Goal: Information Seeking & Learning: Learn about a topic

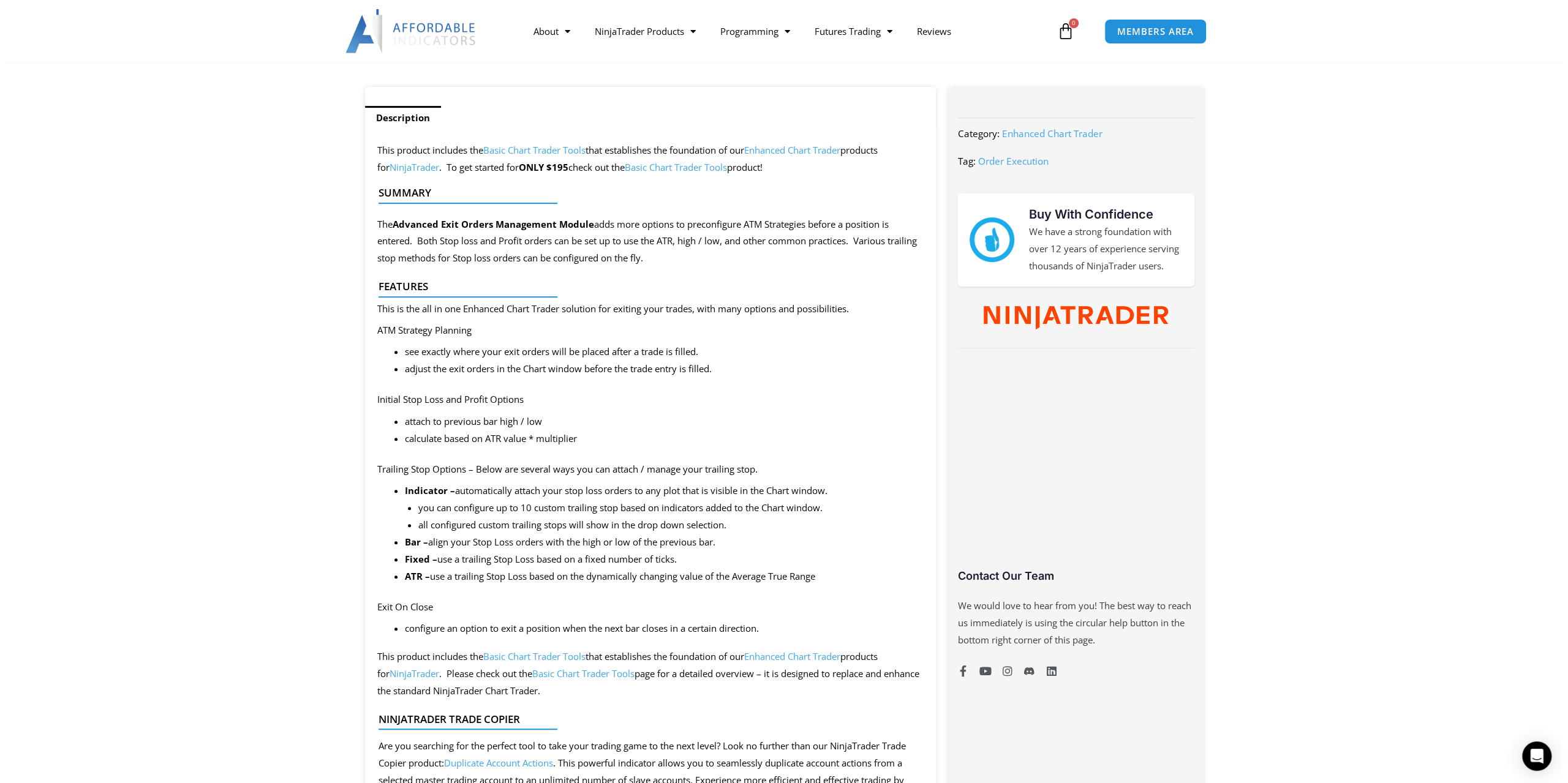
scroll to position [306, 0]
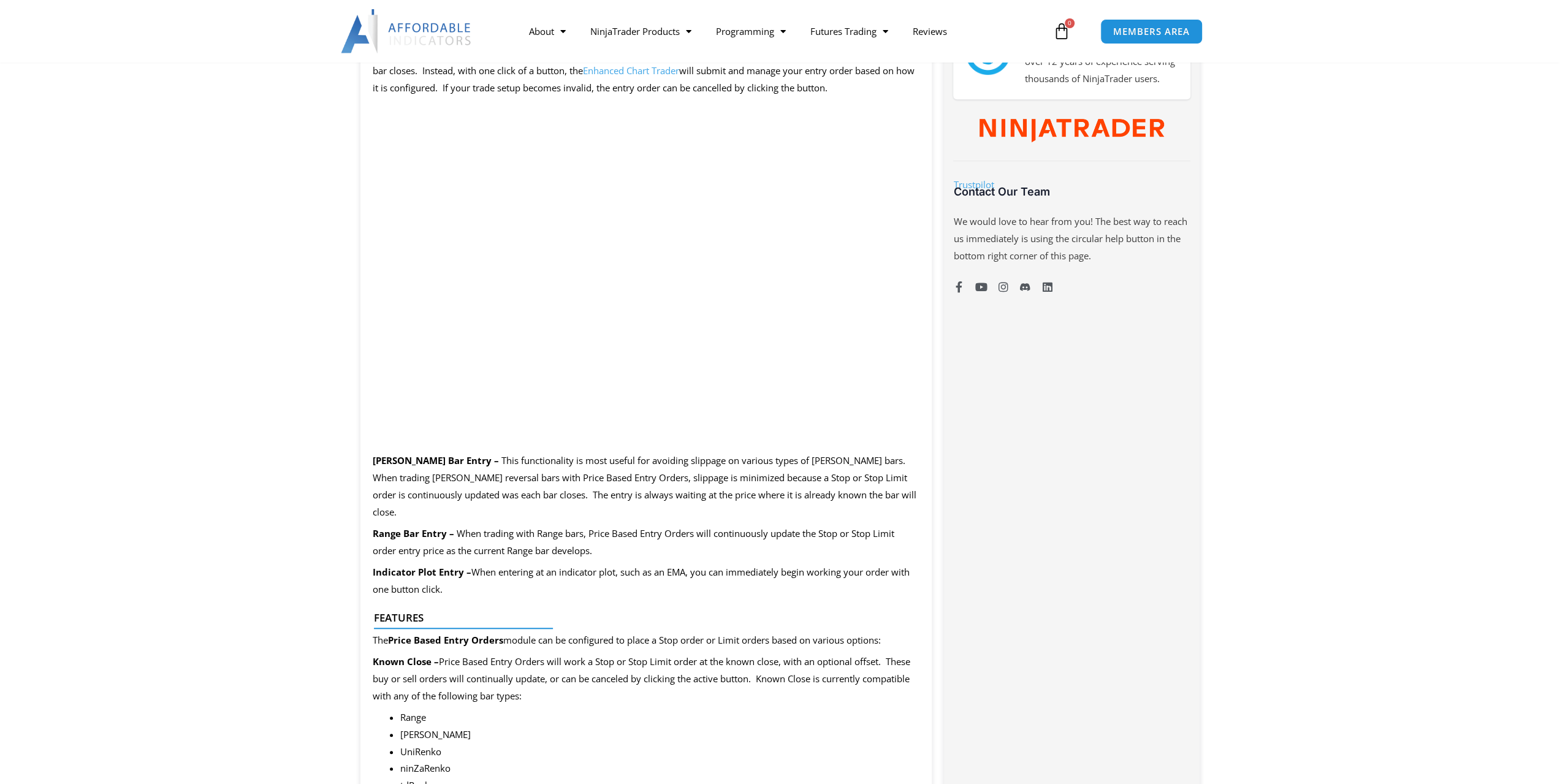
scroll to position [674, 0]
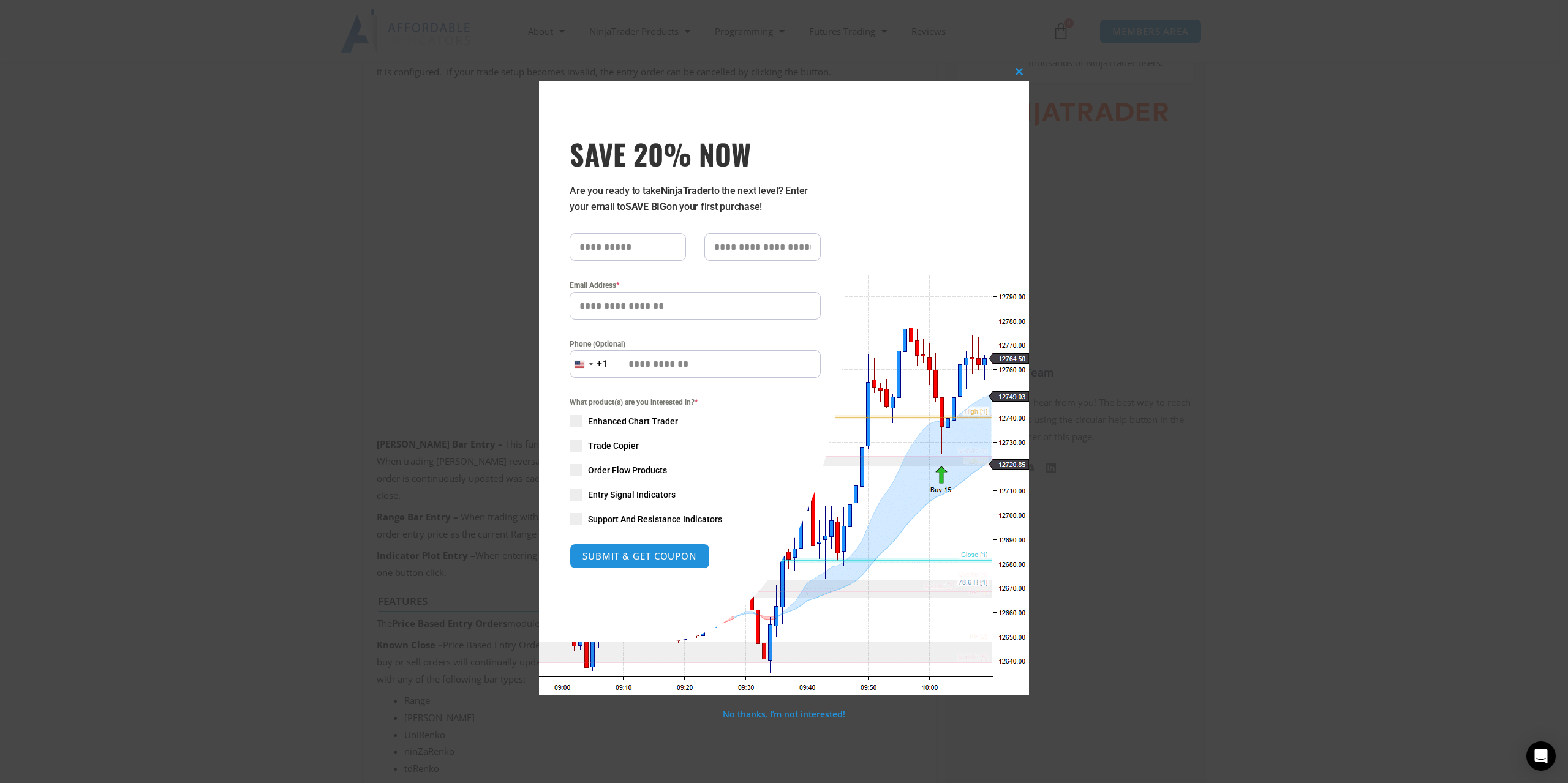
click at [868, 632] on div "Close this module SAVE 20% NOW Are you ready to take NinjaTrader to the next le…" at bounding box center [784, 388] width 490 height 614
click at [770, 488] on div "What product(s) are you interested in? * Enhanced Chart Trader Trade Copier Ord…" at bounding box center [695, 460] width 251 height 128
click at [1018, 68] on span at bounding box center [1019, 71] width 20 height 7
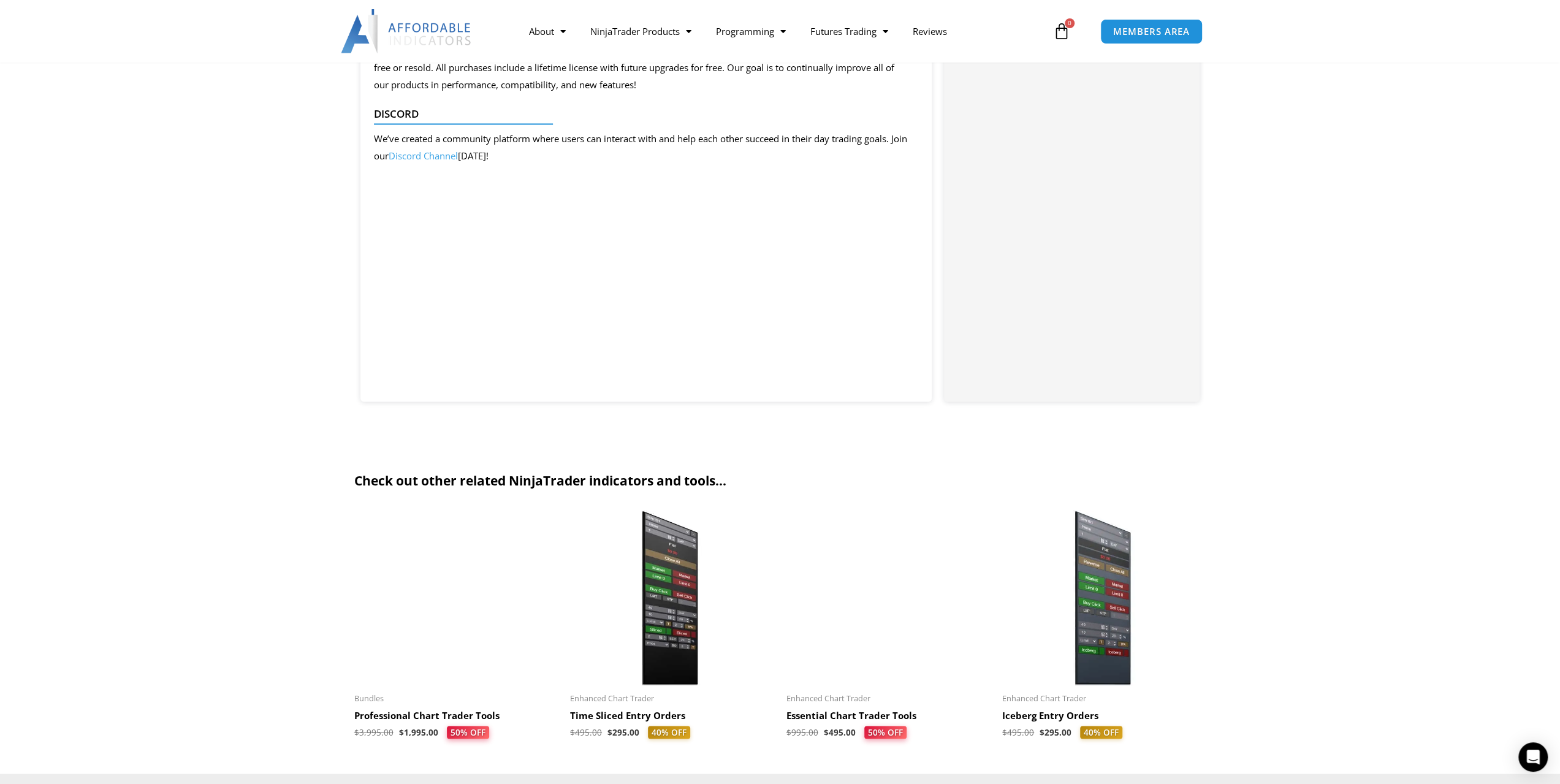
scroll to position [2084, 0]
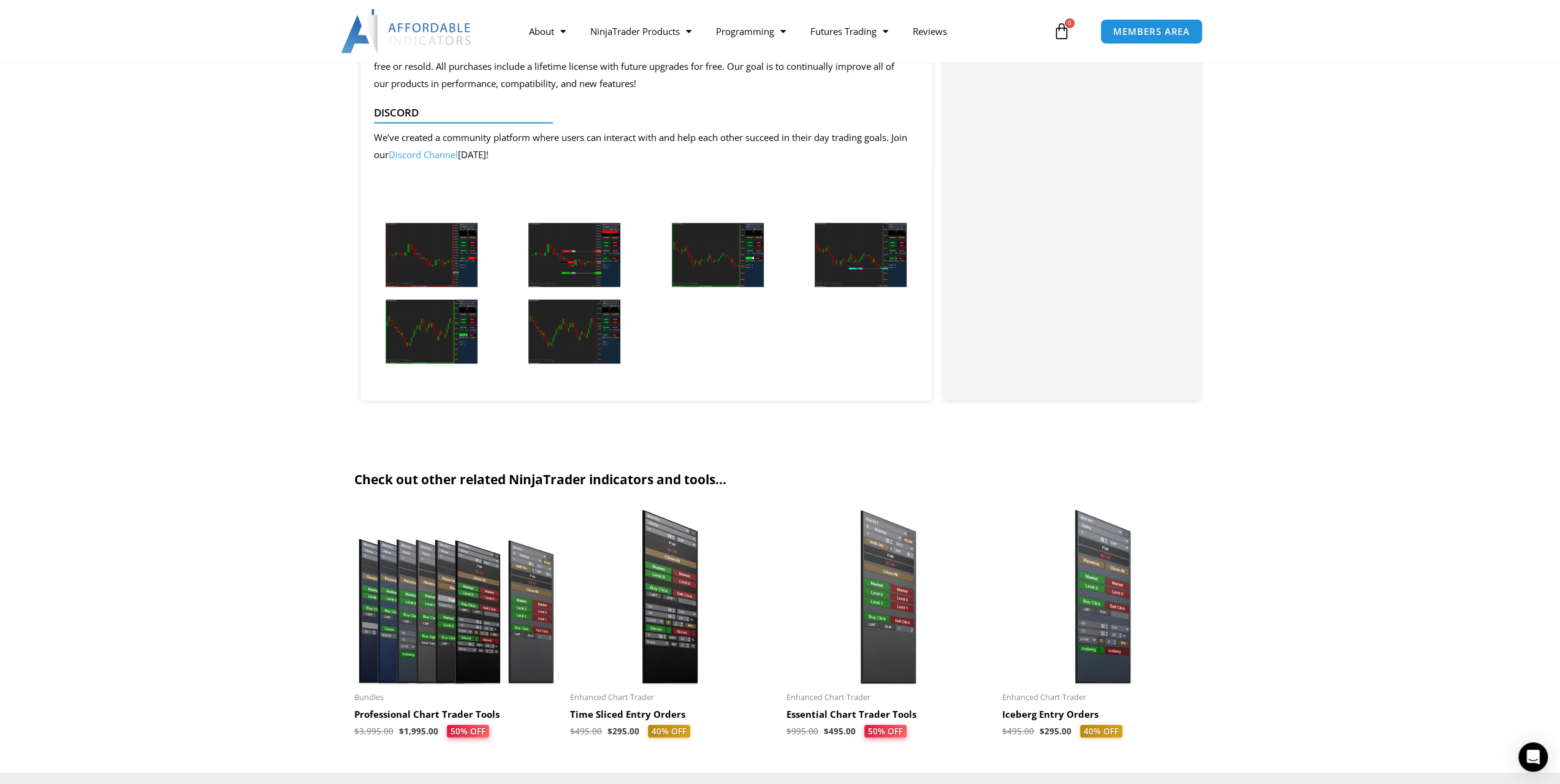
click at [579, 234] on img at bounding box center [575, 255] width 92 height 65
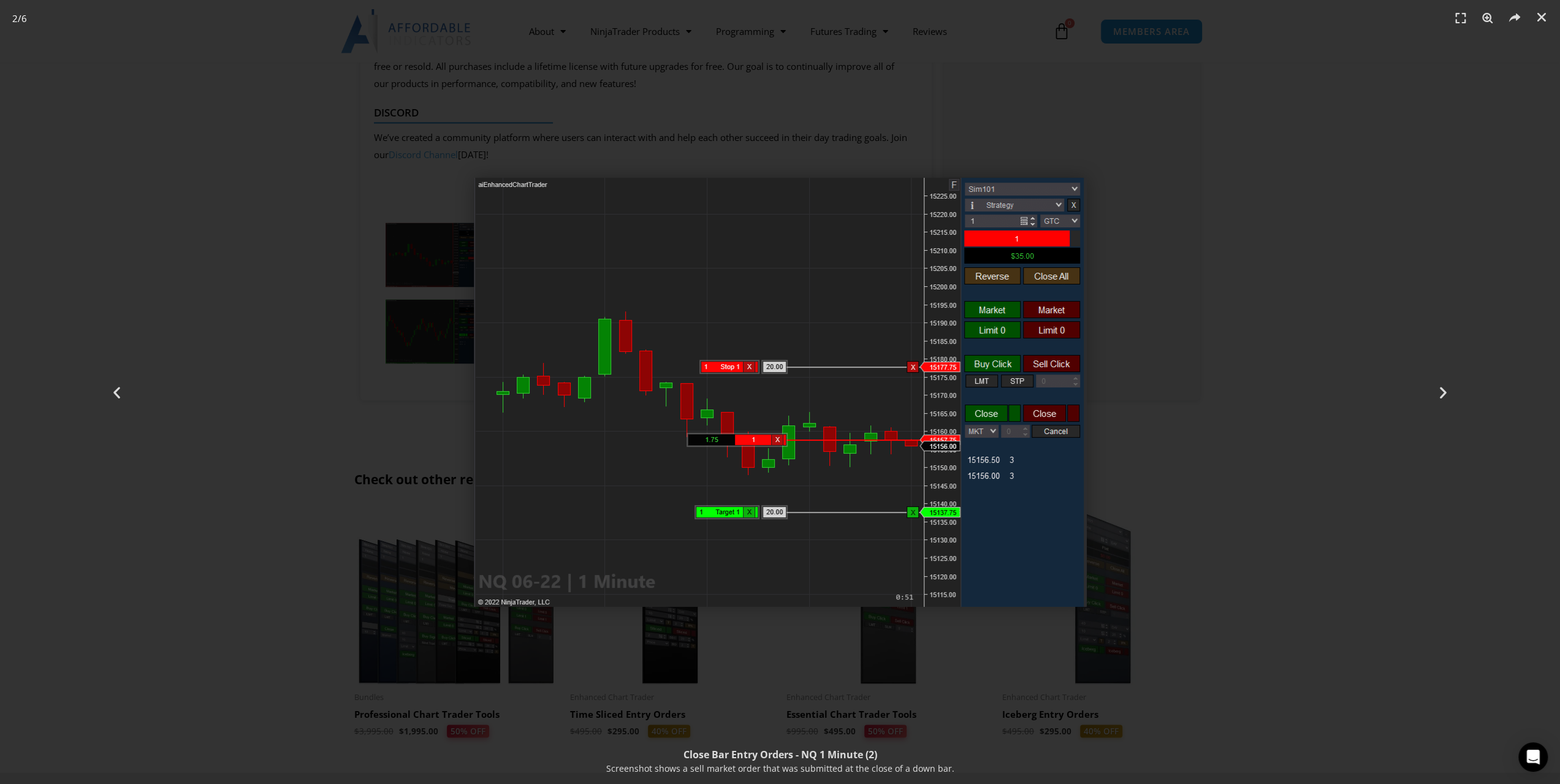
click at [1284, 232] on div "2 / 6" at bounding box center [780, 392] width 1474 height 698
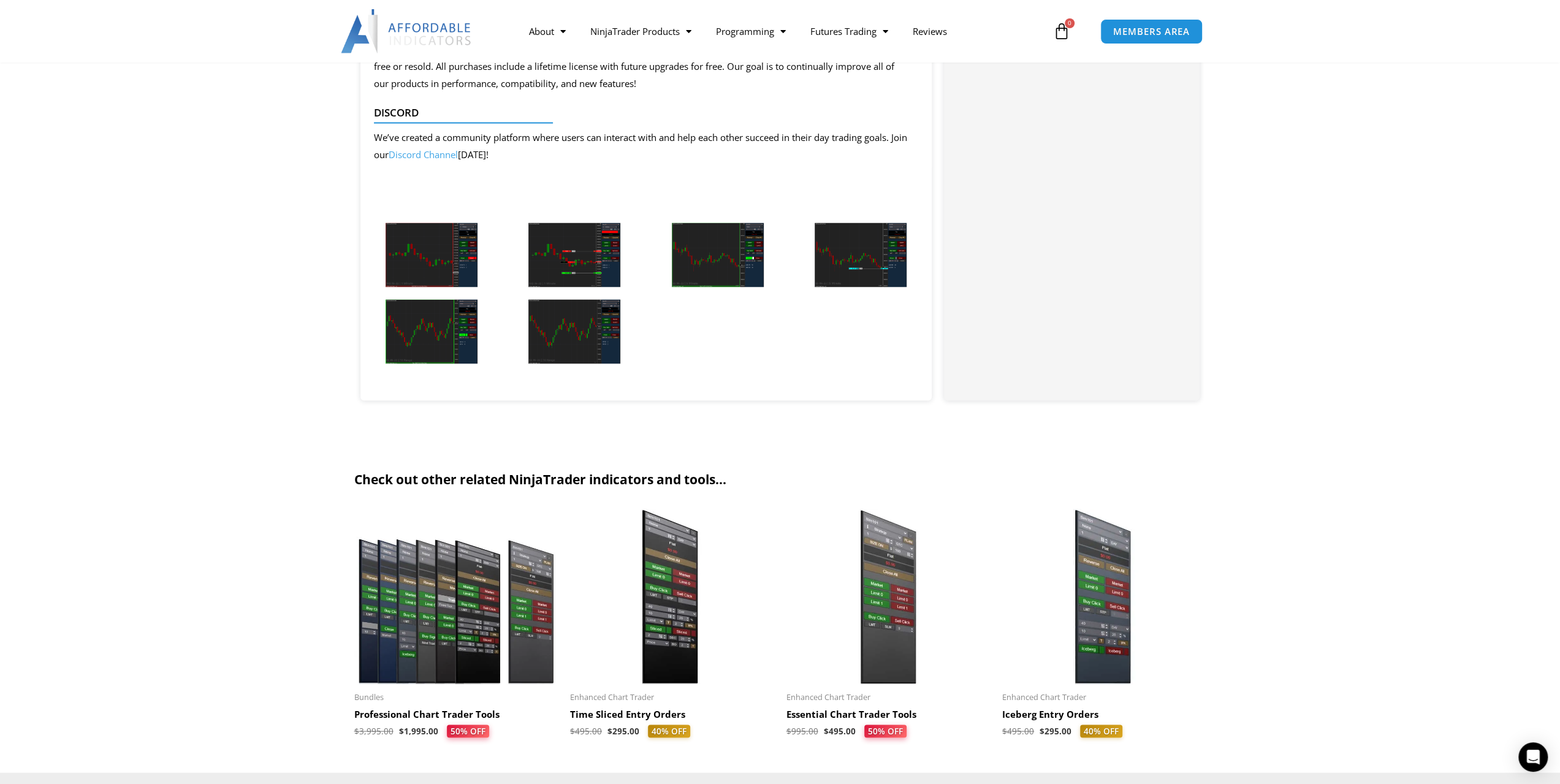
click at [575, 236] on img at bounding box center [575, 255] width 92 height 65
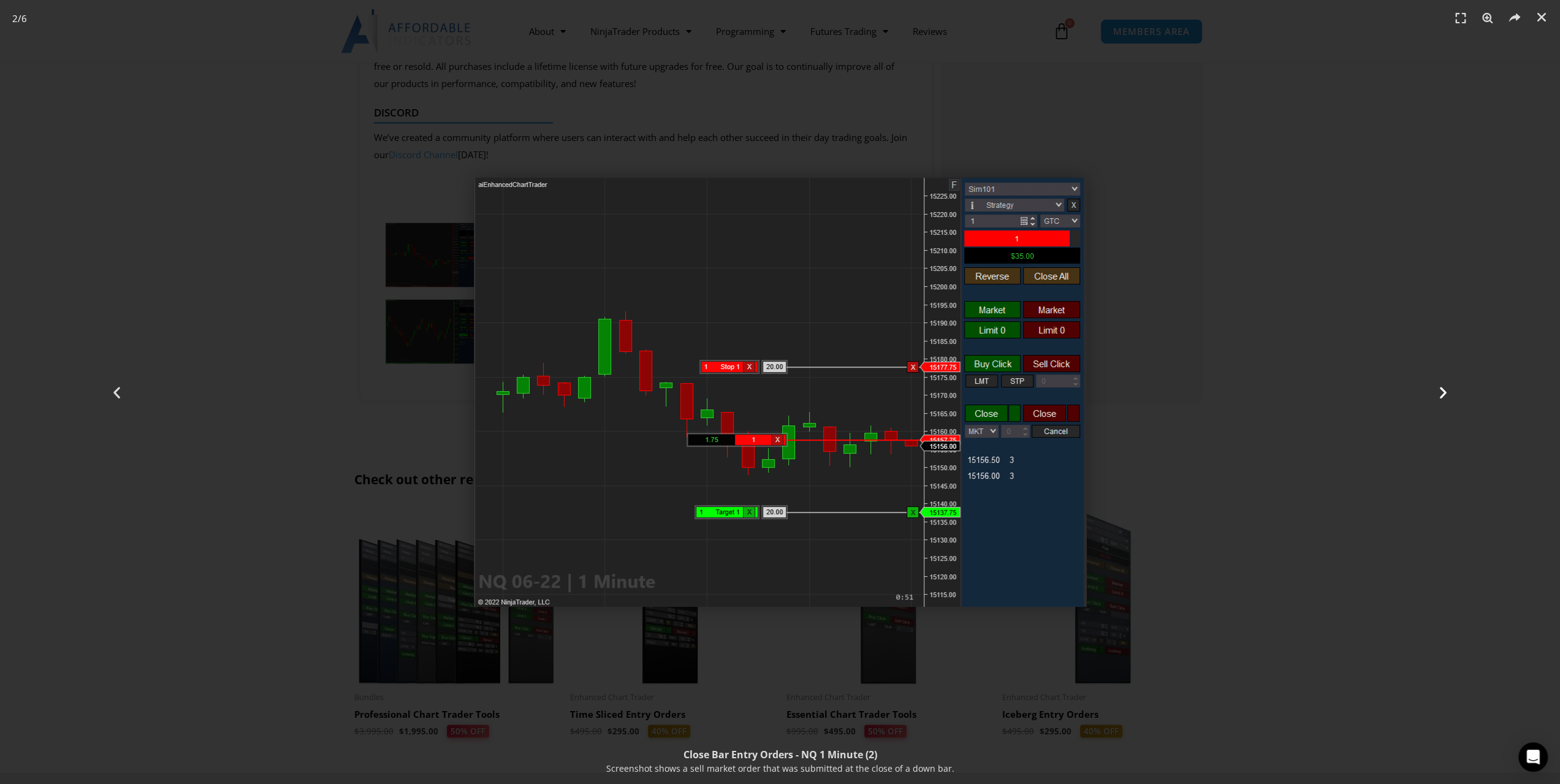
click at [1408, 432] on div "Next" at bounding box center [1443, 392] width 234 height 784
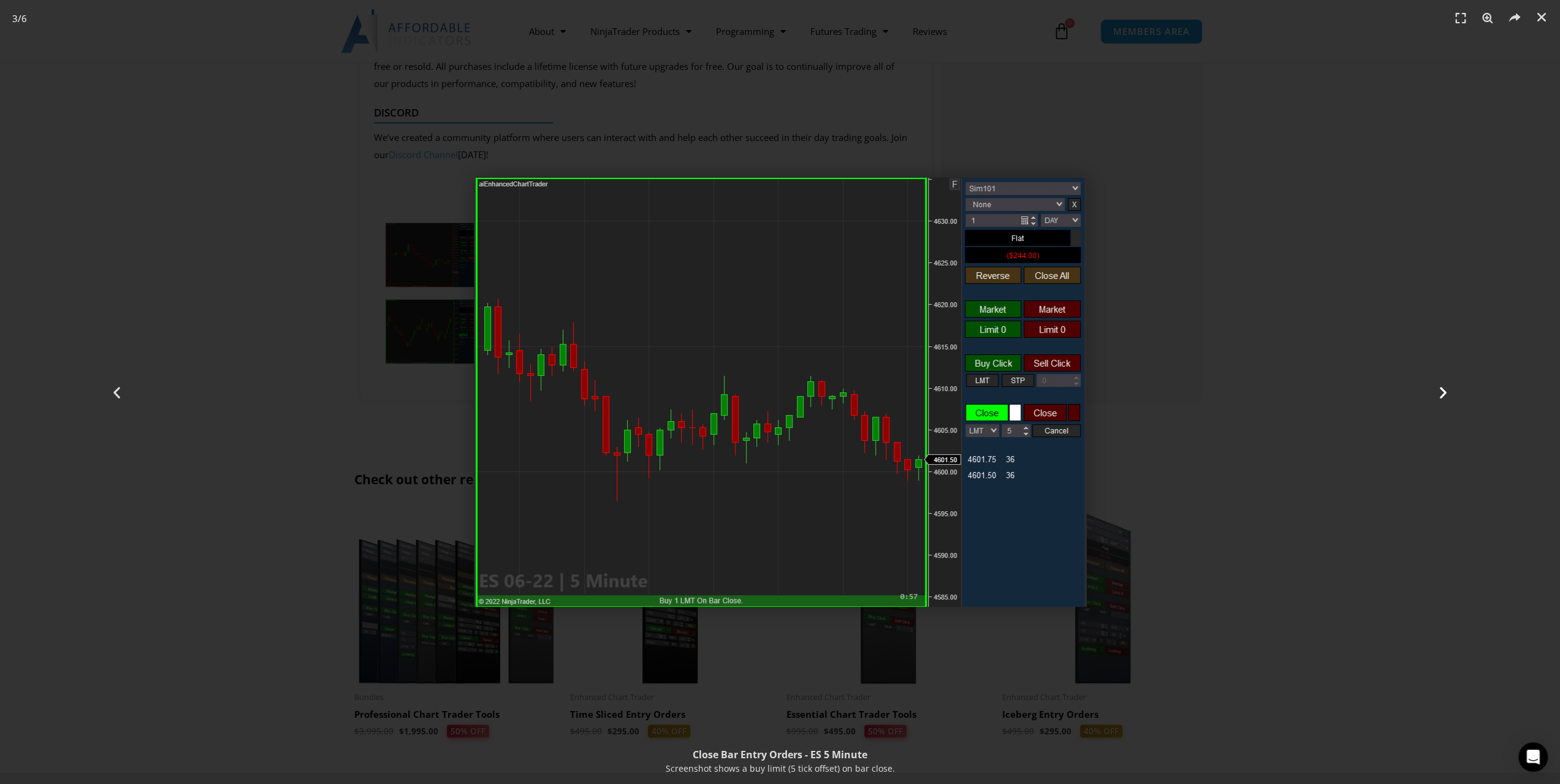
click at [1355, 383] on div "Next" at bounding box center [1443, 392] width 234 height 784
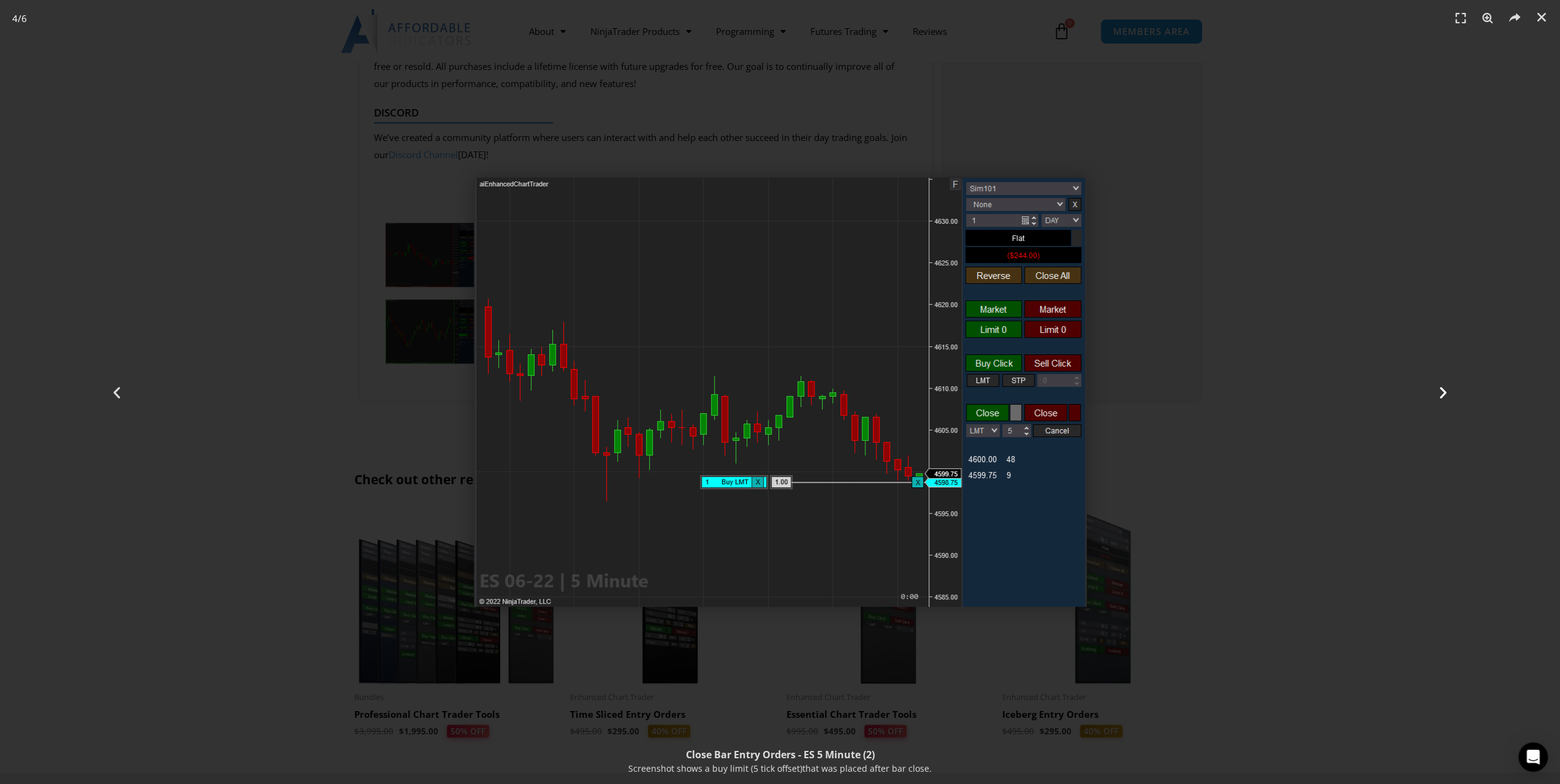
click at [1355, 383] on div "Next" at bounding box center [1443, 392] width 234 height 784
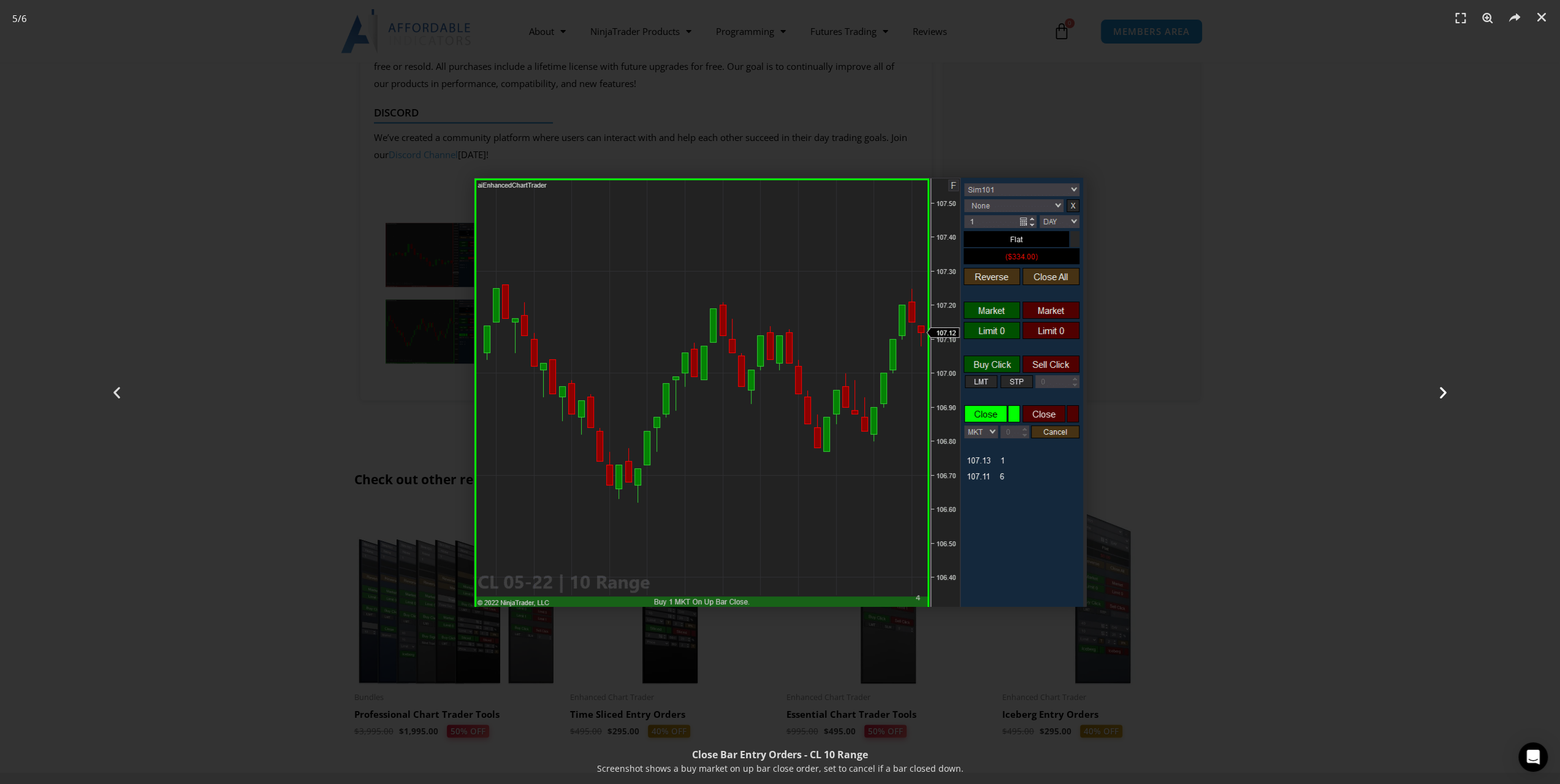
click at [1355, 383] on div "Next" at bounding box center [1443, 392] width 234 height 784
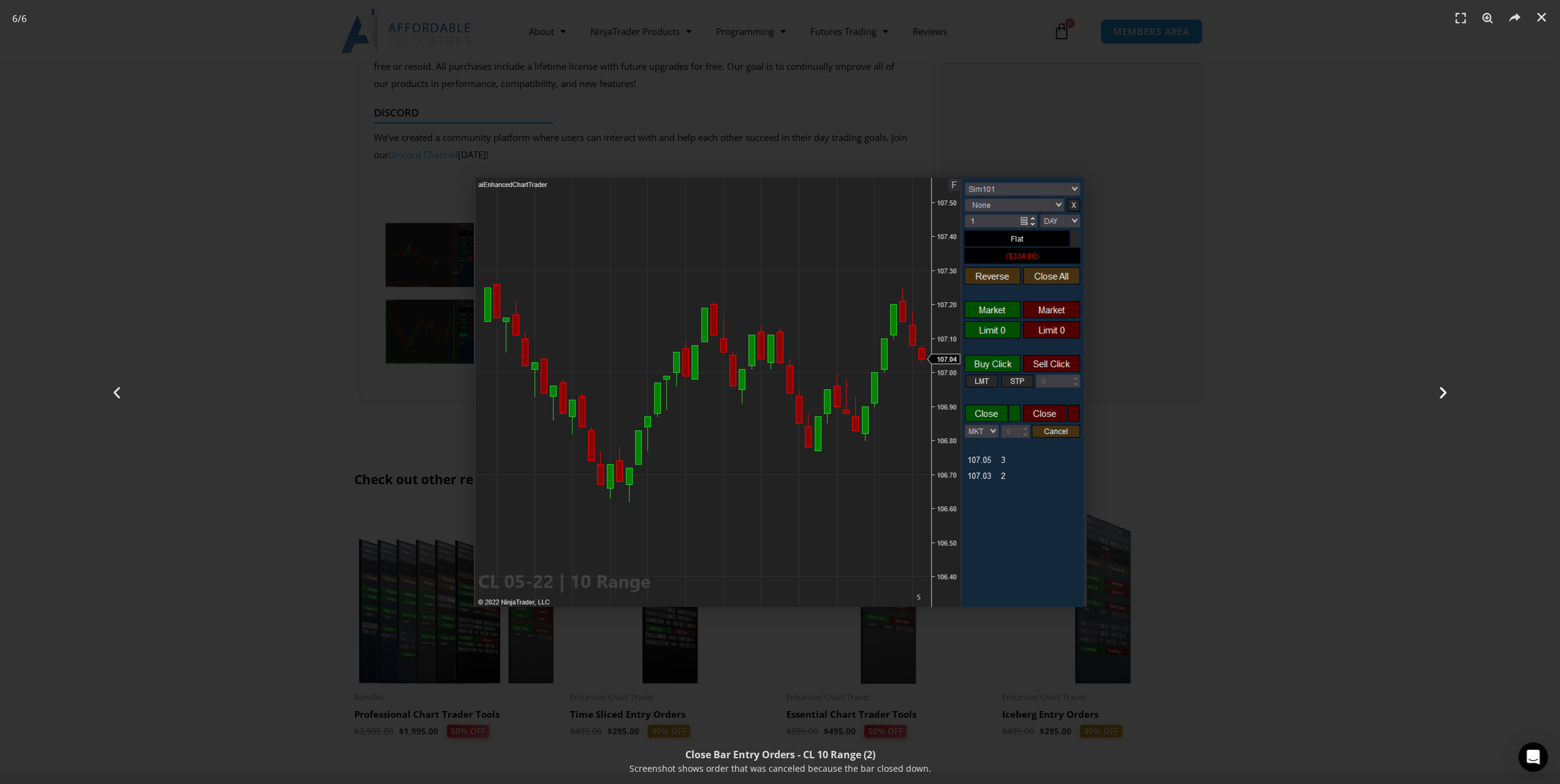
click at [1355, 383] on div "Next" at bounding box center [1443, 392] width 234 height 784
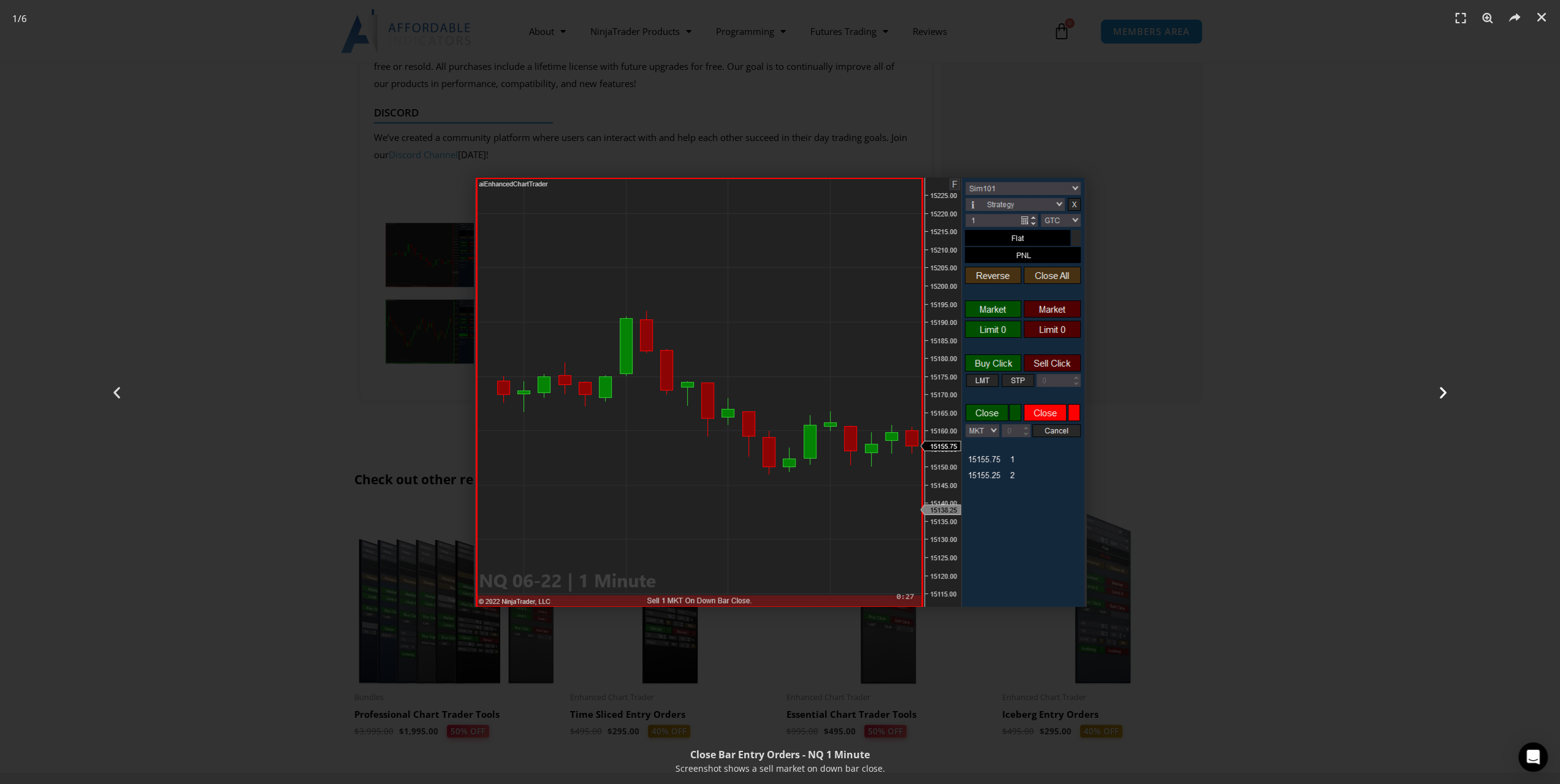
click at [1367, 398] on div "Next" at bounding box center [1443, 392] width 234 height 784
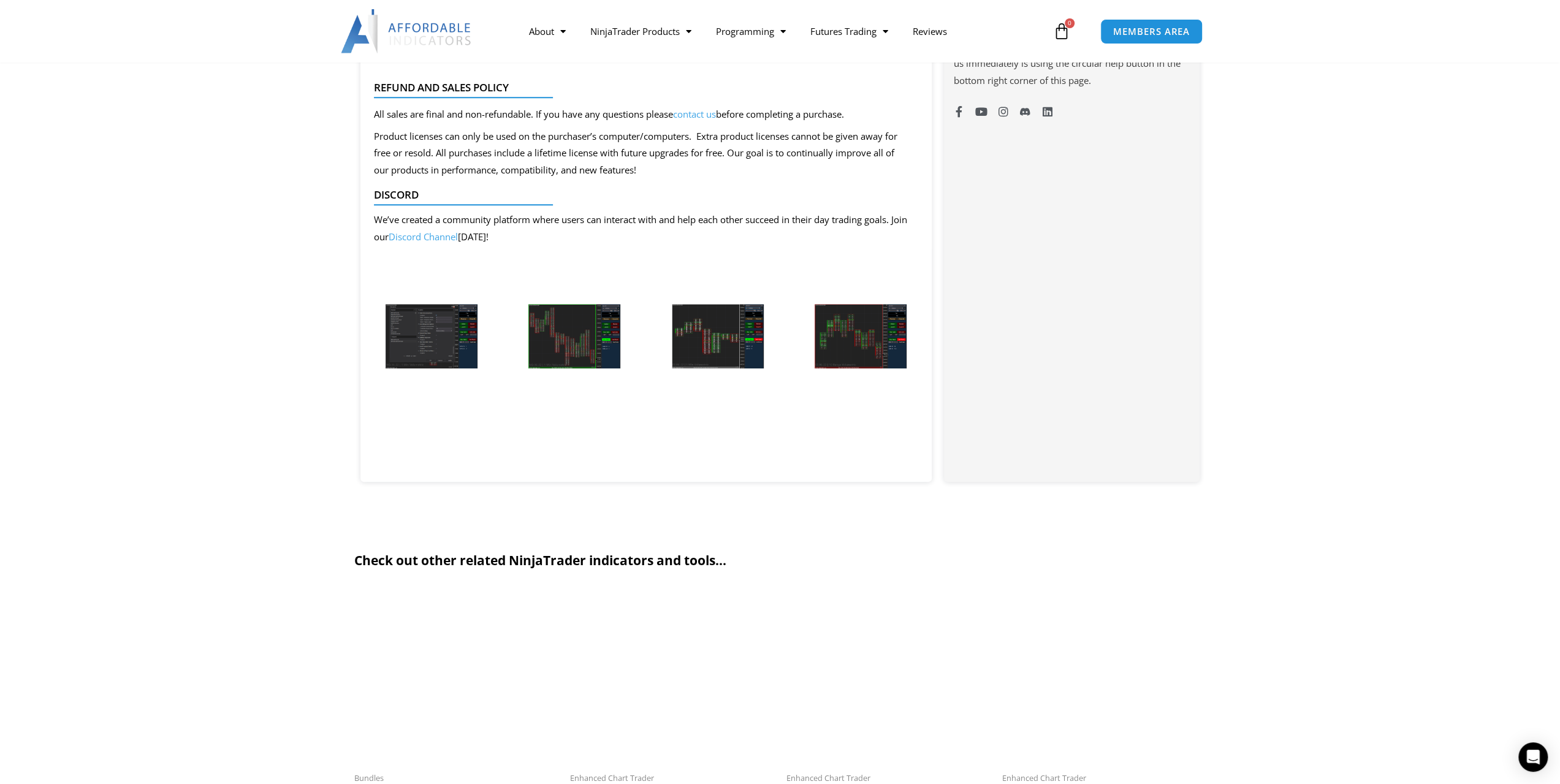
scroll to position [1042, 0]
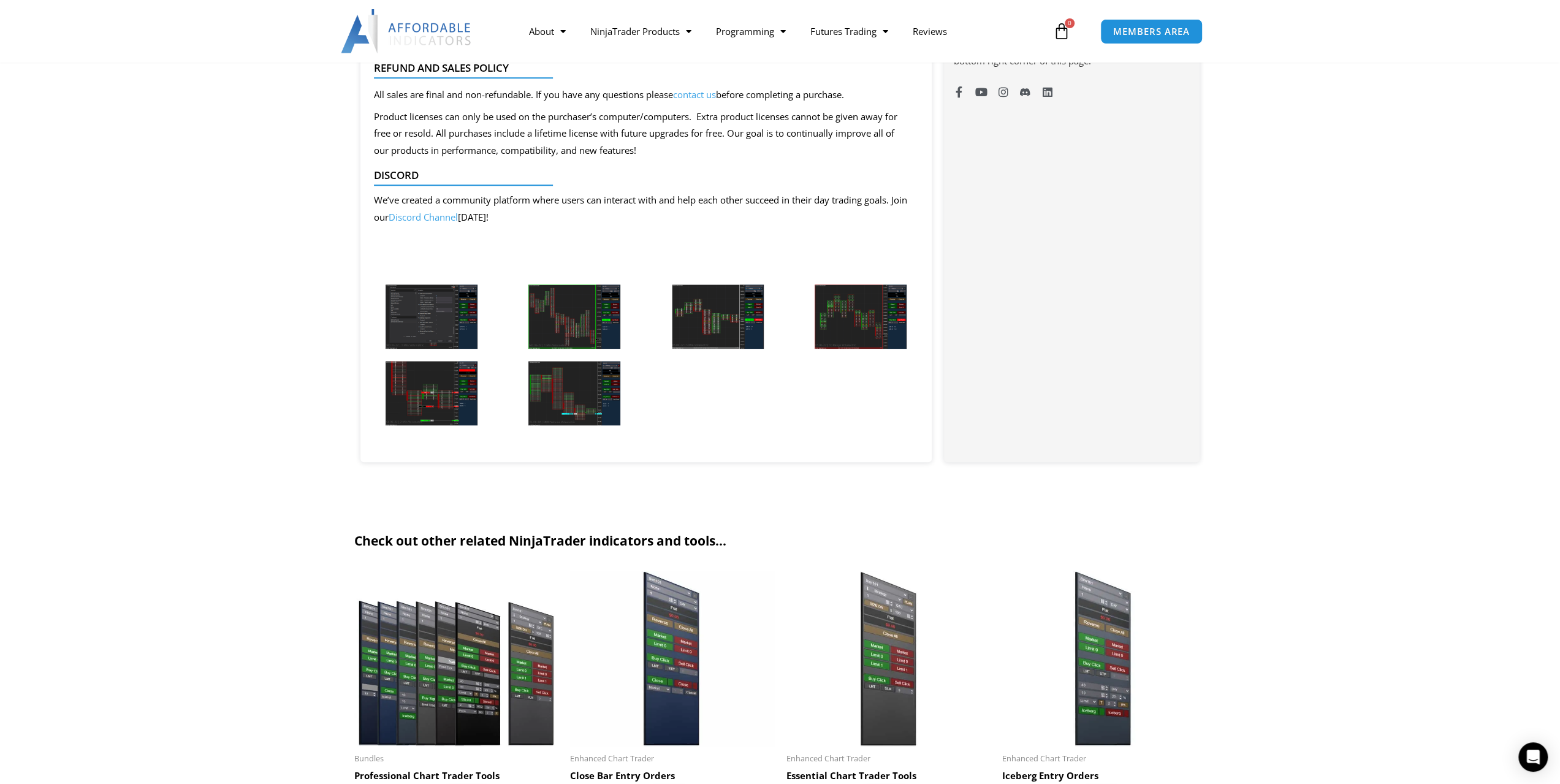
click at [441, 401] on img at bounding box center [431, 393] width 92 height 65
